Goal: Entertainment & Leisure: Consume media (video, audio)

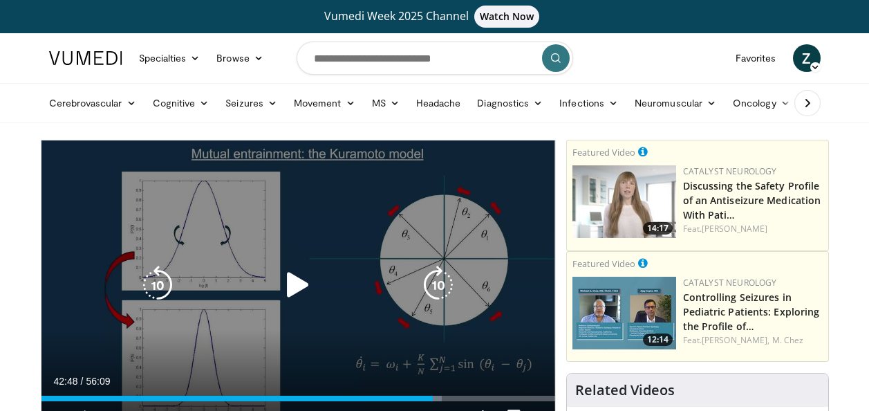
scroll to position [69, 0]
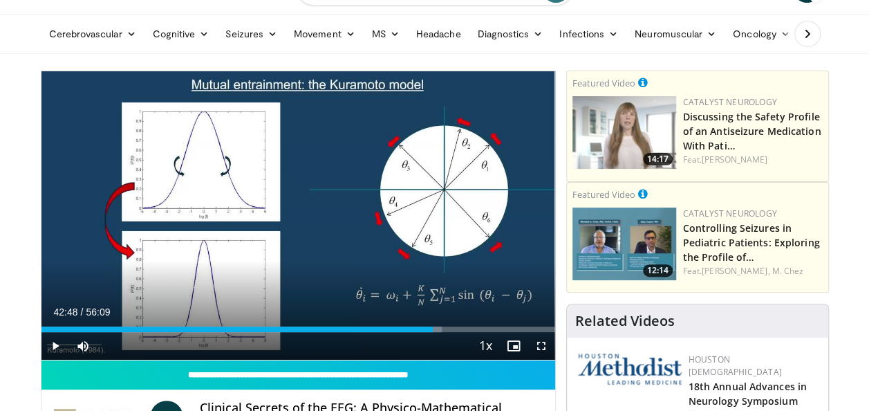
click at [55, 344] on span "Video Player" at bounding box center [55, 346] width 28 height 28
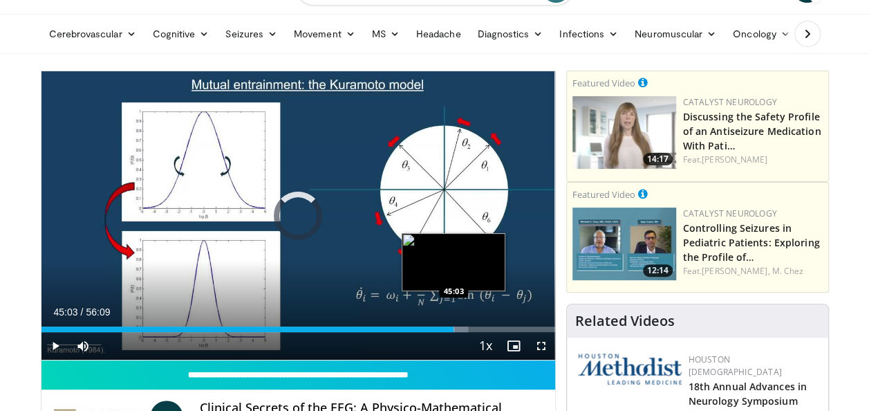
click at [454, 329] on div "Loaded : 83.11% 45:03 45:03" at bounding box center [298, 329] width 514 height 6
click at [456, 330] on div "Loaded : 82.15% 45:05 45:21" at bounding box center [298, 329] width 514 height 6
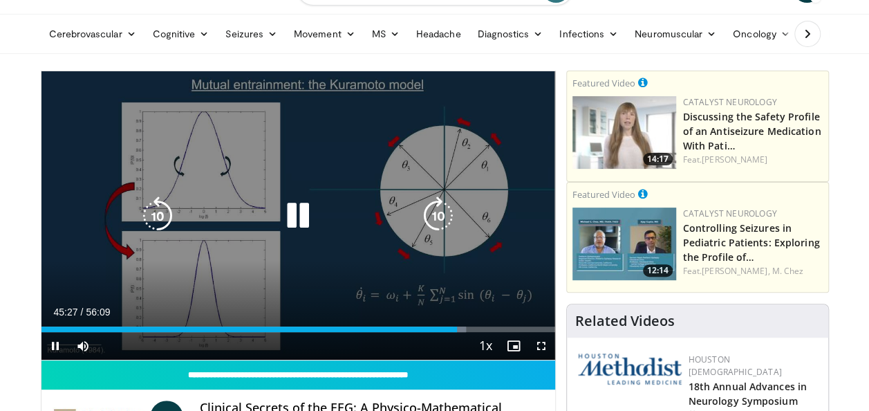
click at [297, 221] on icon "Video Player" at bounding box center [298, 215] width 39 height 39
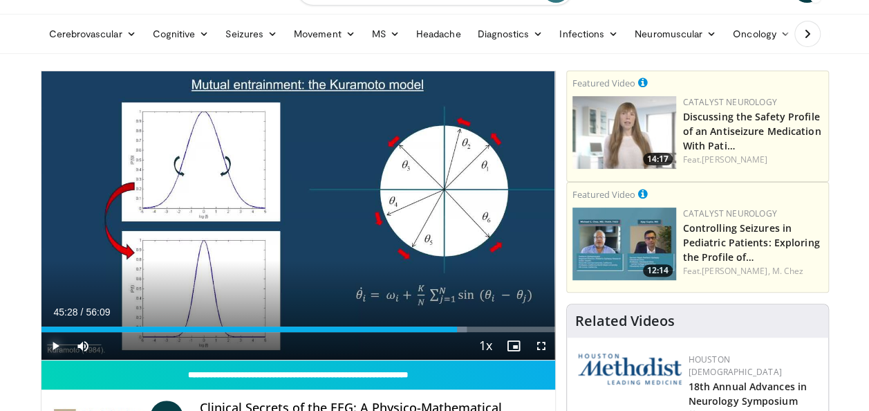
click at [55, 346] on span "Video Player" at bounding box center [55, 346] width 28 height 28
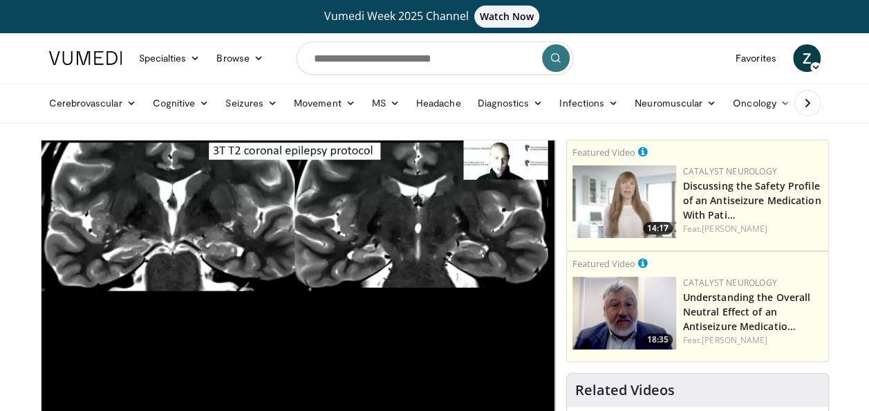
scroll to position [69, 0]
